Goal: Task Accomplishment & Management: Manage account settings

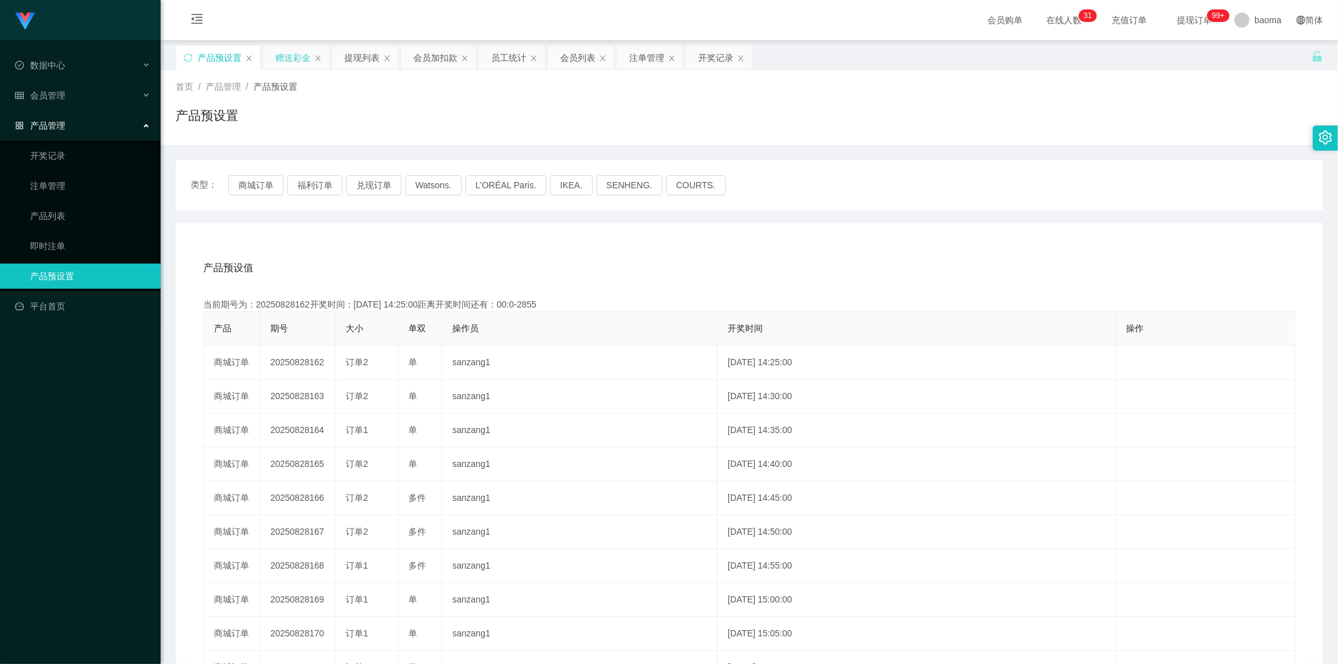
click at [284, 60] on div "赠送彩金" at bounding box center [292, 58] width 35 height 24
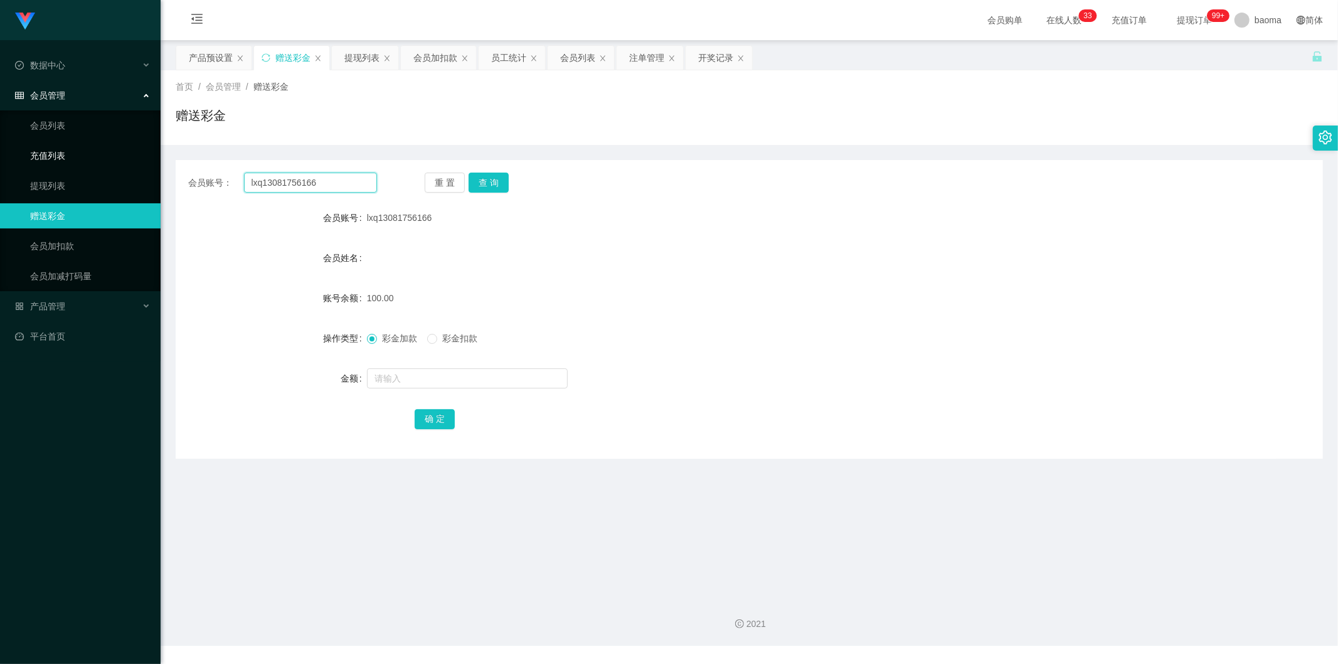
drag, startPoint x: 336, startPoint y: 185, endPoint x: 120, endPoint y: 157, distance: 217.0
click at [74, 149] on section "Jingdong工作台代理端 数据中心 会员管理 会员列表 充值列表 提现列表 赠送彩金 会员加扣款 会员加减打码量 产品管理 开奖记录 注单管理 产品列表 …" at bounding box center [669, 322] width 1338 height 645
paste input "Kimlong"
type input "Kimlong"
drag, startPoint x: 497, startPoint y: 183, endPoint x: 479, endPoint y: 177, distance: 18.6
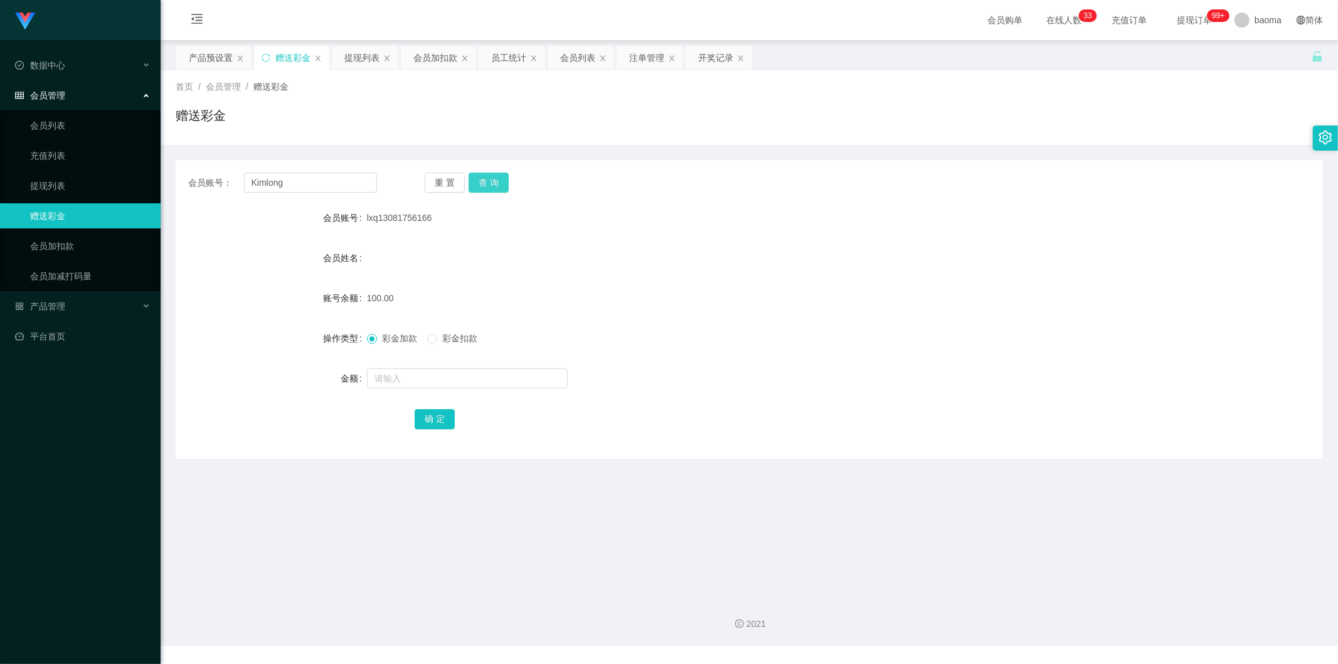
click at [497, 183] on button "查 询" at bounding box center [489, 182] width 40 height 20
click at [422, 378] on input "text" at bounding box center [467, 378] width 201 height 20
type input "300"
click at [429, 415] on button "确 定" at bounding box center [435, 419] width 40 height 20
click at [575, 58] on div "会员列表" at bounding box center [577, 58] width 35 height 24
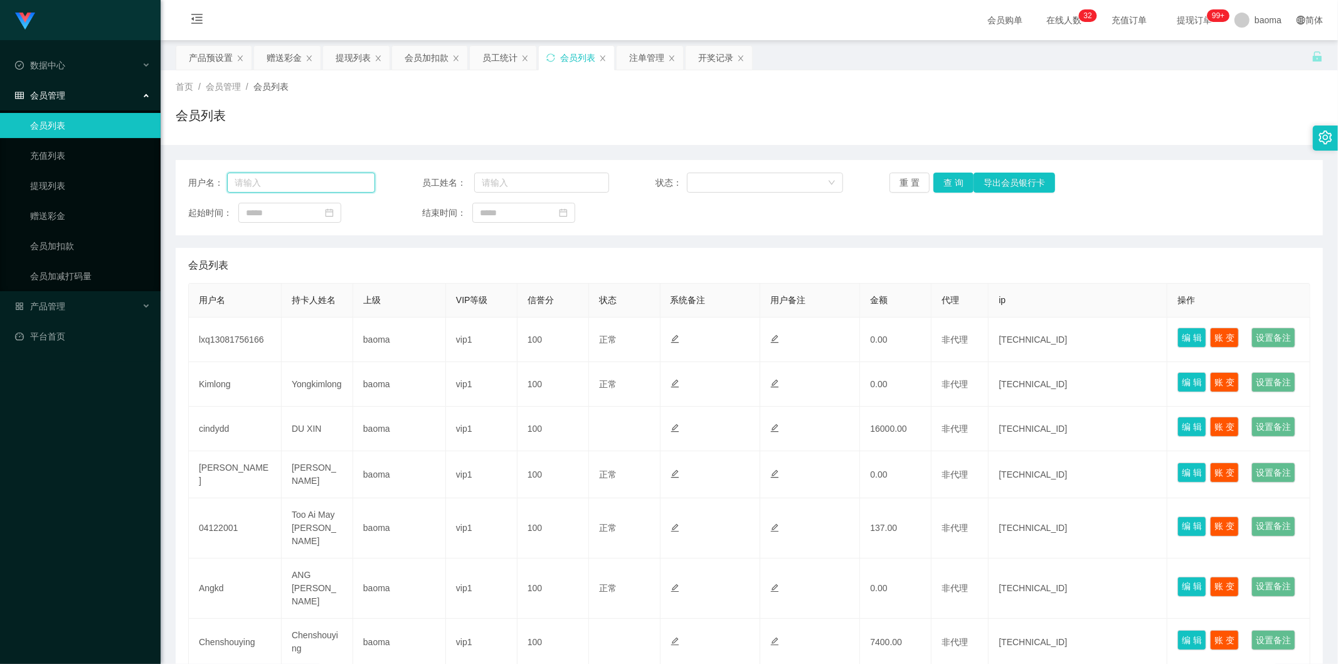
click at [330, 179] on input "text" at bounding box center [301, 182] width 148 height 20
paste input "Kimlong"
type input "Kimlong"
click at [942, 176] on button "查 询" at bounding box center [953, 182] width 40 height 20
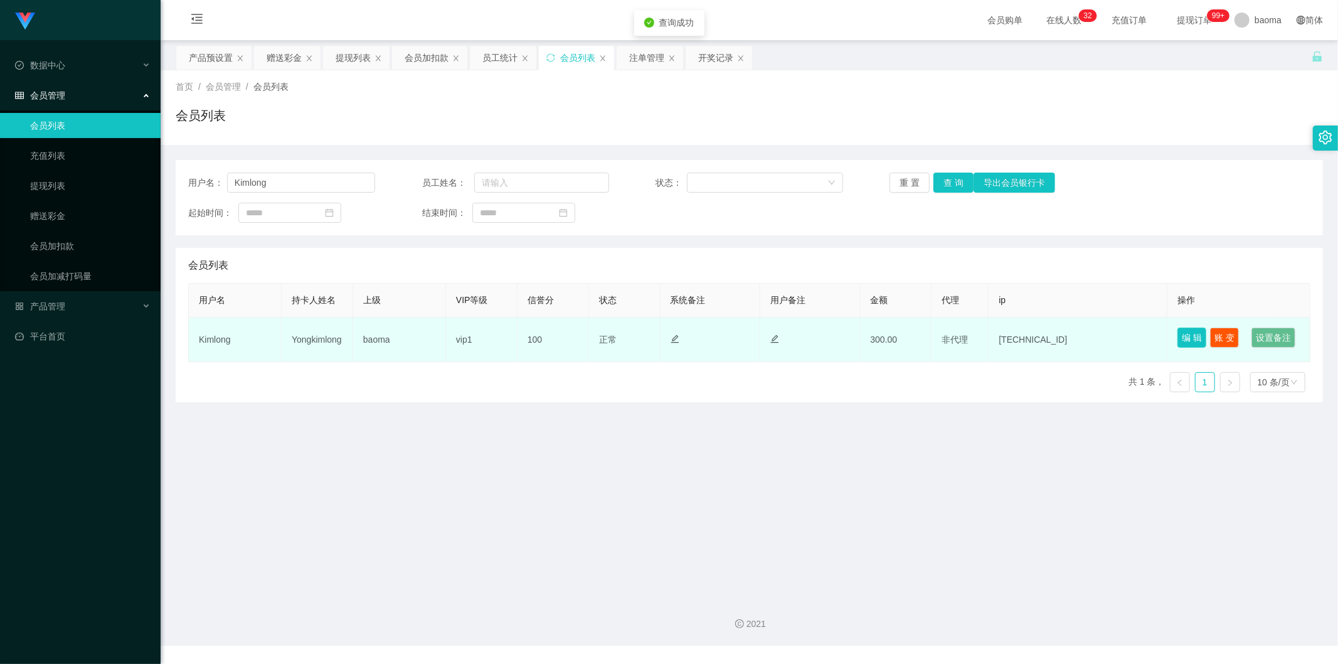
click at [1184, 337] on button "编 辑" at bounding box center [1191, 337] width 29 height 20
type input "Kimlong"
type input "Yongkimlong"
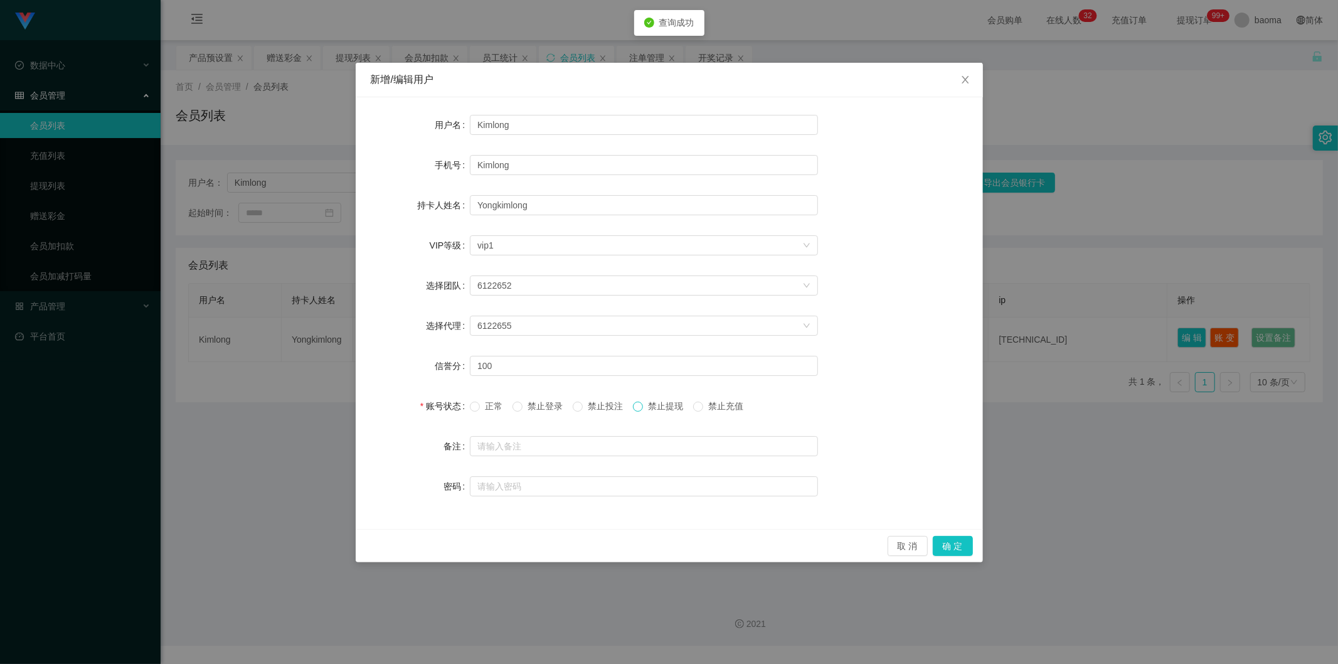
click at [643, 411] on span at bounding box center [638, 406] width 10 height 10
click at [948, 543] on button "确 定" at bounding box center [953, 546] width 40 height 20
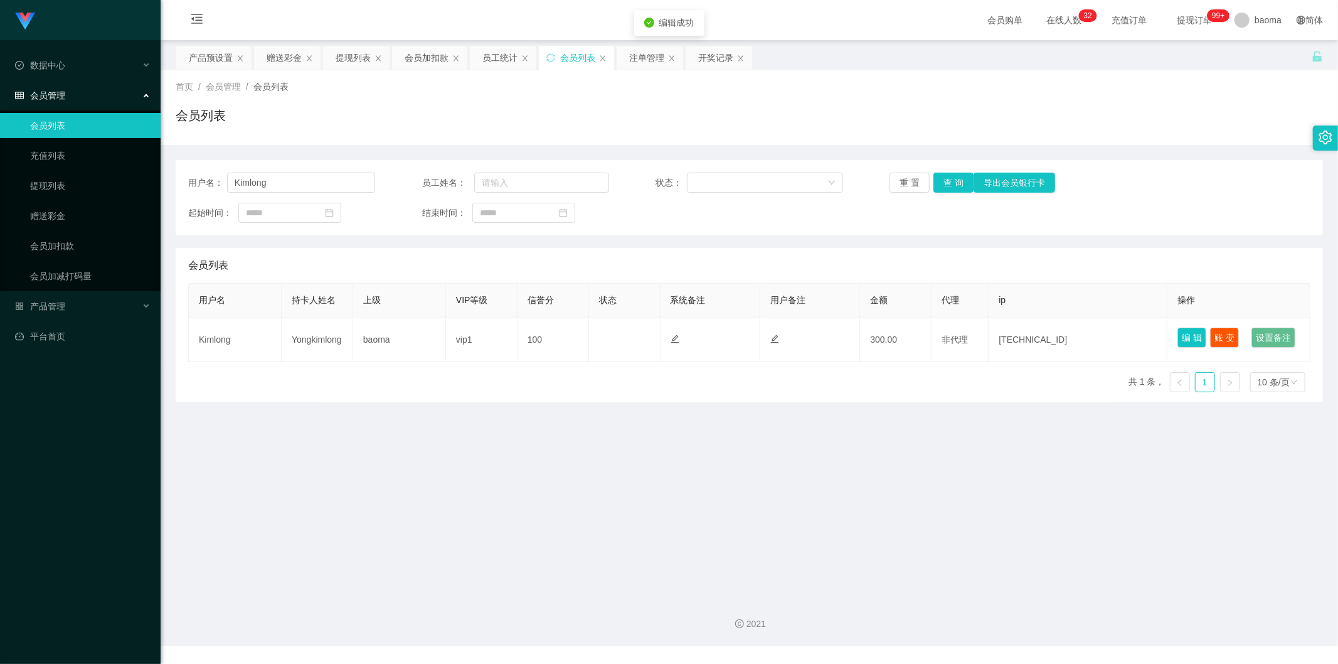
click at [864, 500] on main "关闭左侧 关闭右侧 关闭其它 刷新页面 产品预设置 赠送彩金 提现列表 会员加扣款 员工统计 会员列表 注单管理 开奖记录 首页 / 会员管理 / 会员列表 …" at bounding box center [749, 313] width 1177 height 547
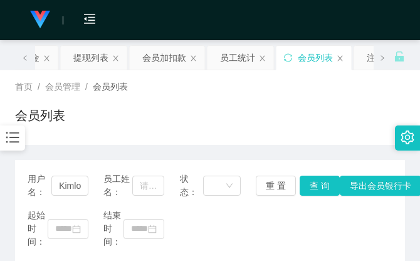
click at [353, 85] on div "首页 / 会员管理 / 会员列表 /" at bounding box center [210, 86] width 390 height 13
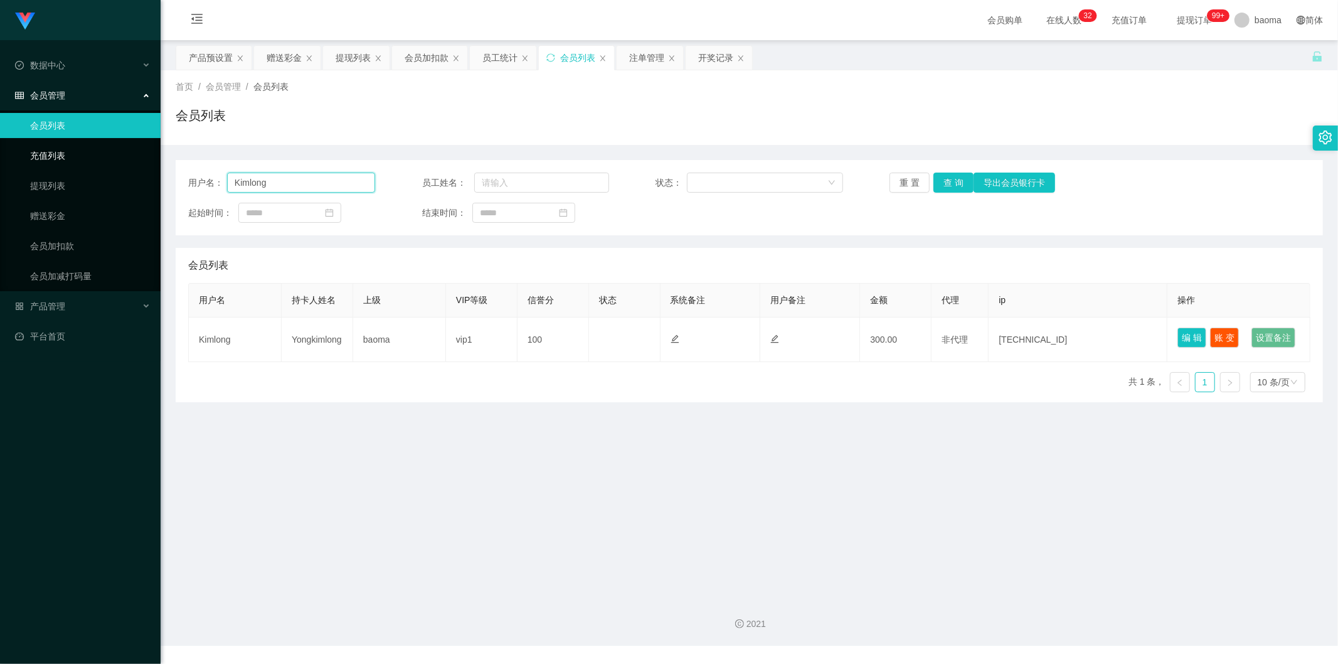
drag, startPoint x: 301, startPoint y: 188, endPoint x: 67, endPoint y: 142, distance: 238.4
click at [82, 142] on section "Jingdong工作台代理端 数据中心 会员管理 会员列表 充值列表 提现列表 赠送彩金 会员加扣款 会员加减打码量 产品管理 平台首页 保存配置 重置配置 …" at bounding box center [669, 322] width 1338 height 645
paste input "lxq13081756166"
type input "lxq13081756166"
click at [953, 181] on button "查 询" at bounding box center [953, 182] width 40 height 20
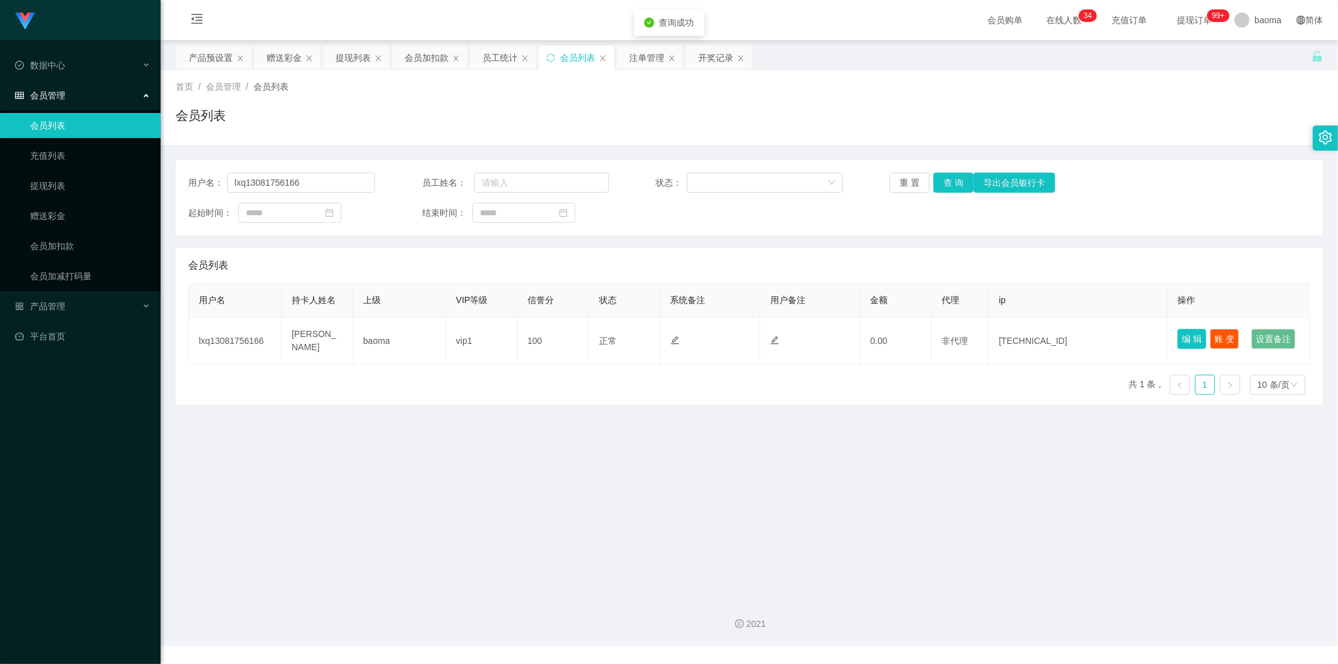
click at [1185, 334] on button "编 辑" at bounding box center [1191, 339] width 29 height 20
type input "lxq13081756166"
type input "[PERSON_NAME]"
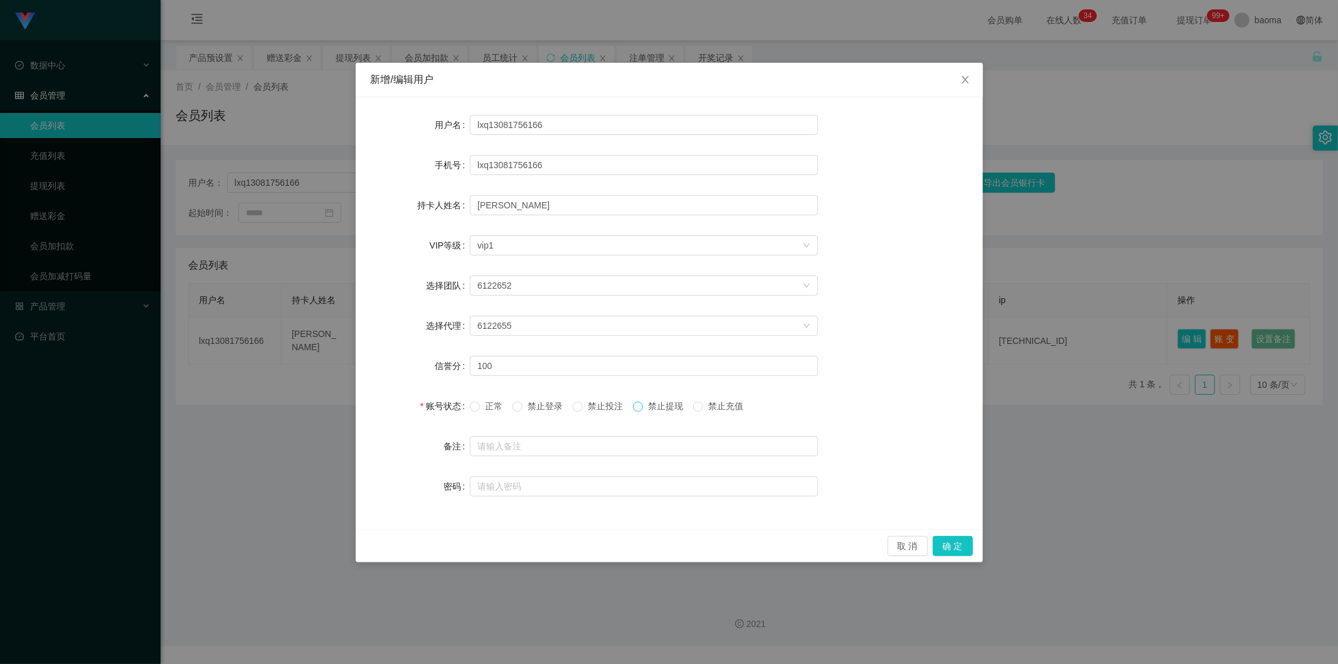
click at [643, 409] on span at bounding box center [638, 406] width 10 height 10
click at [967, 544] on button "确 定" at bounding box center [953, 546] width 40 height 20
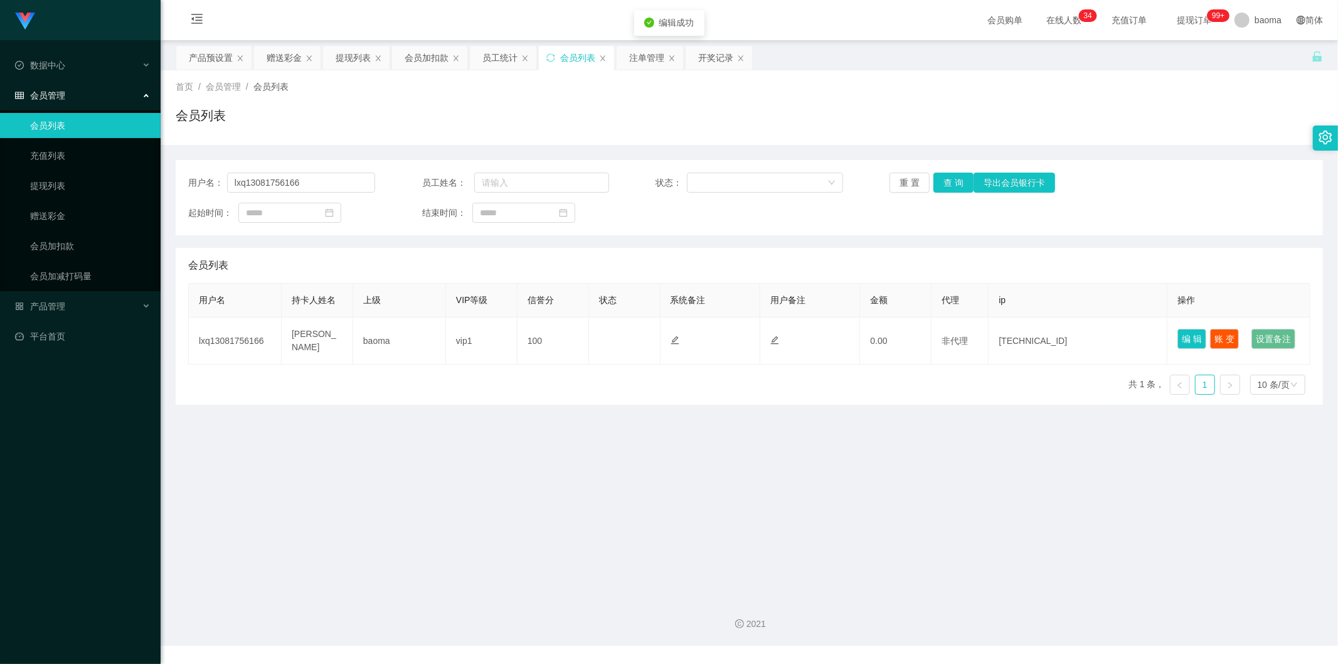
click at [741, 454] on main "关闭左侧 关闭右侧 关闭其它 刷新页面 产品预设置 赠送彩金 提现列表 会员加扣款 员工统计 会员列表 注单管理 开奖记录 首页 / 会员管理 / 会员列表 …" at bounding box center [749, 313] width 1177 height 547
click at [277, 58] on div "赠送彩金" at bounding box center [284, 58] width 35 height 24
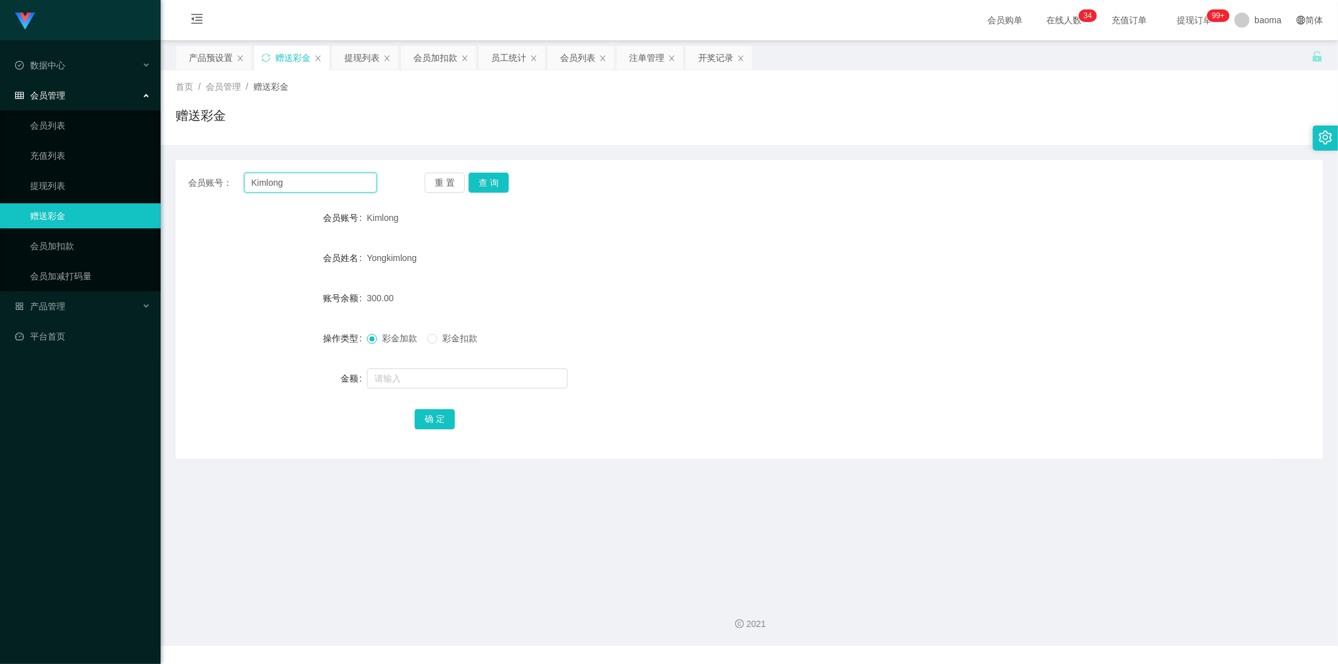
drag, startPoint x: 322, startPoint y: 187, endPoint x: 84, endPoint y: 141, distance: 242.2
click at [85, 141] on section "Jingdong工作台代理端 数据中心 会员管理 会员列表 充值列表 提现列表 赠送彩金 会员加扣款 会员加减打码量 产品管理 平台首页 保存配置 重置配置 …" at bounding box center [669, 322] width 1338 height 645
paste input "lxq13081756166"
type input "lxq13081756166"
click at [494, 176] on button "查 询" at bounding box center [489, 182] width 40 height 20
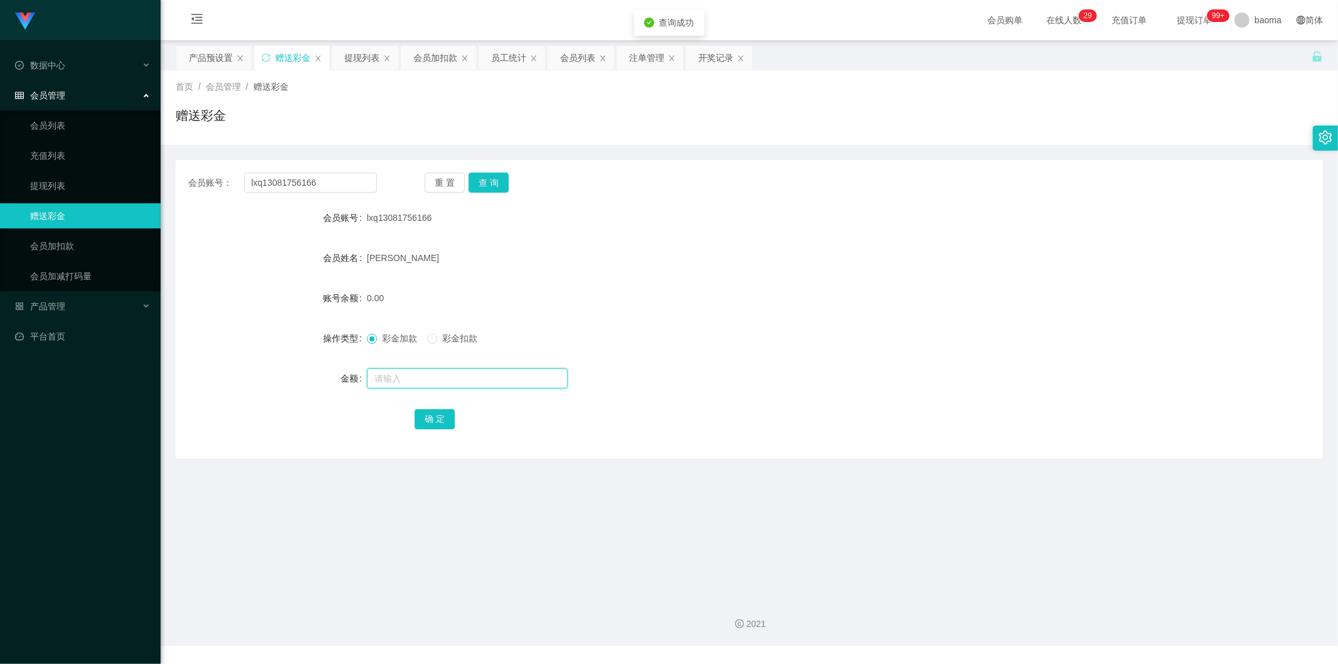
click at [419, 375] on input "text" at bounding box center [467, 378] width 201 height 20
type input "100"
click at [438, 411] on button "确 定" at bounding box center [435, 419] width 40 height 20
